Goal: Entertainment & Leisure: Consume media (video, audio)

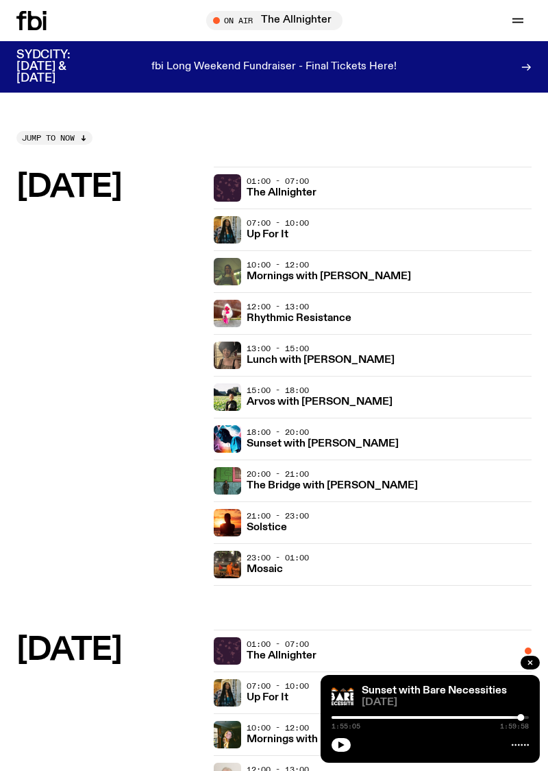
click at [292, 280] on h3 "Mornings with [PERSON_NAME]" at bounding box center [329, 276] width 165 height 10
click at [263, 313] on h3 "Rhythmic Resistance" at bounding box center [299, 318] width 105 height 10
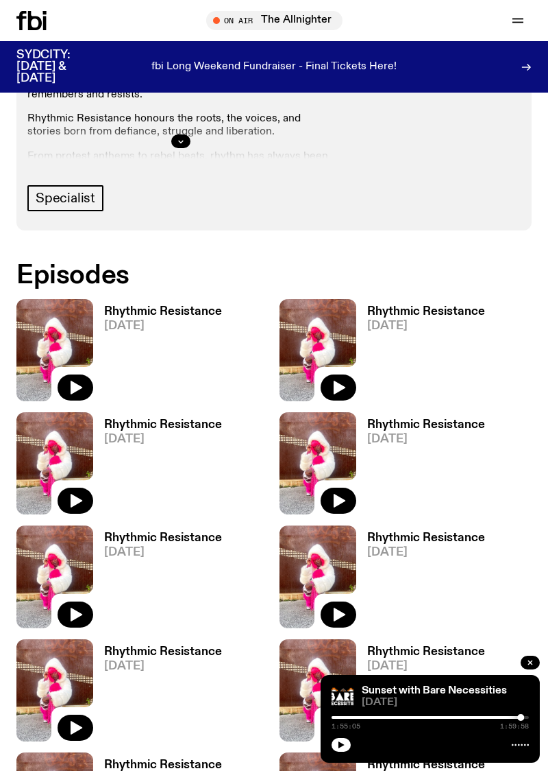
scroll to position [610, 0]
click at [45, 332] on img at bounding box center [54, 350] width 77 height 102
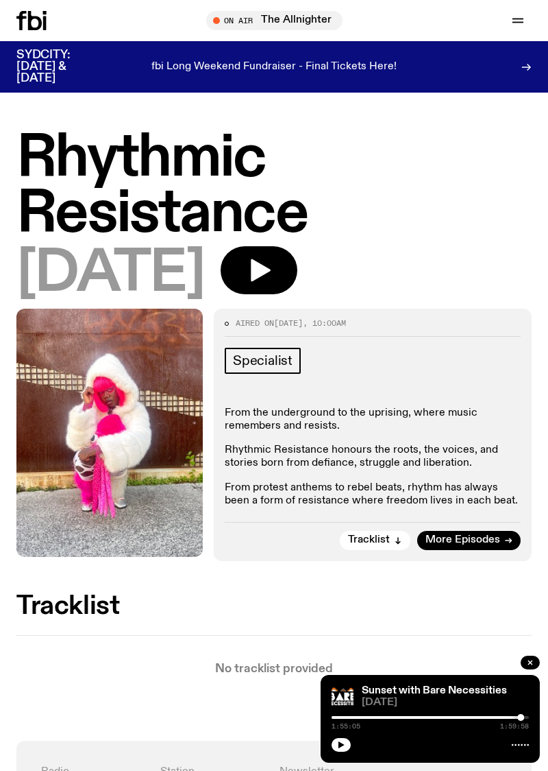
click at [271, 269] on icon "button" at bounding box center [261, 270] width 20 height 23
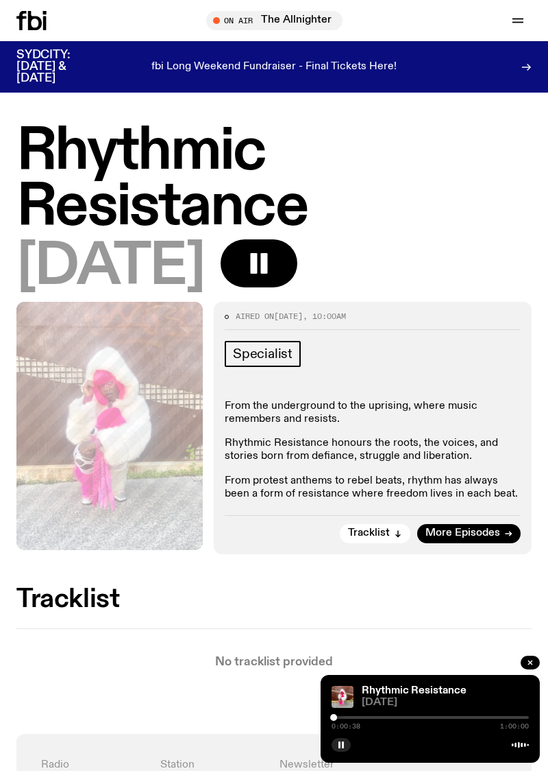
scroll to position [8, 0]
